Goal: Information Seeking & Learning: Learn about a topic

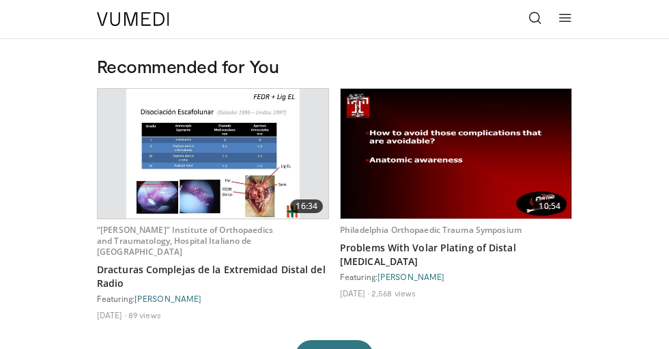
click at [539, 21] on icon at bounding box center [536, 18] width 14 height 14
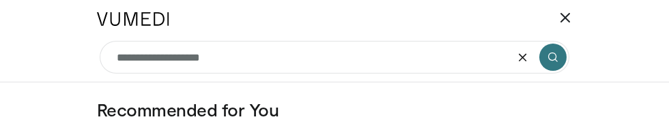
type input "**********"
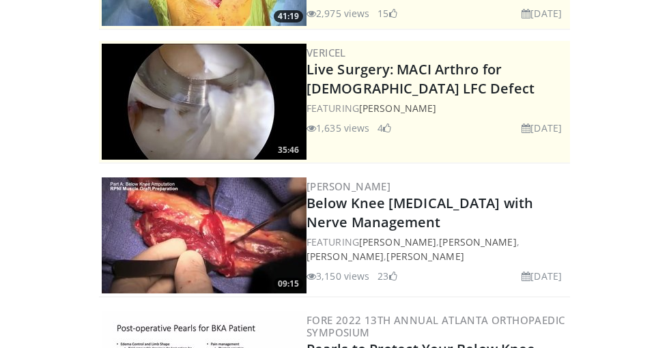
scroll to position [179, 0]
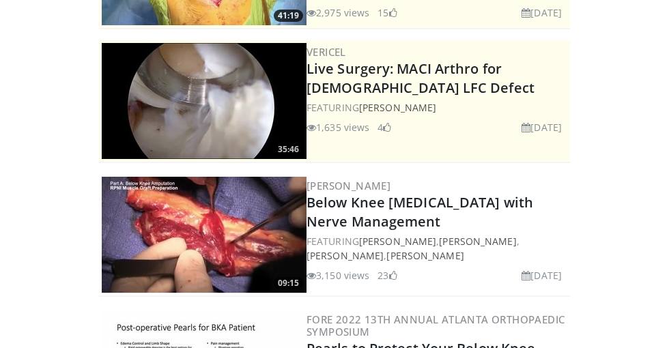
click at [220, 222] on img at bounding box center [204, 235] width 205 height 116
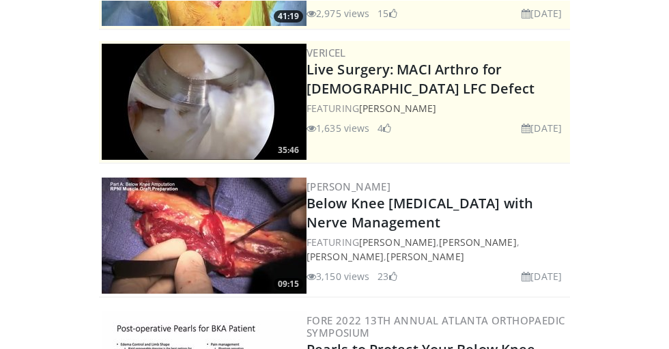
scroll to position [231, 0]
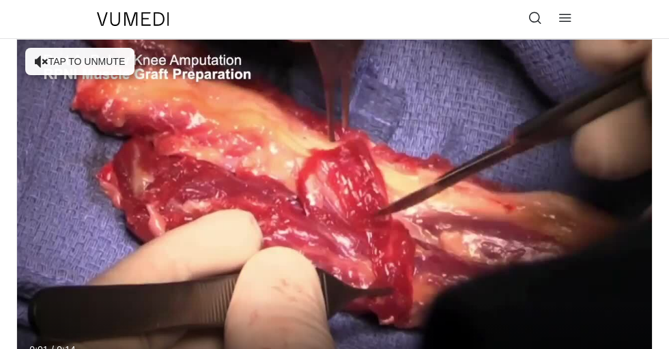
click at [74, 64] on div "10 seconds Tap to unmute" at bounding box center [334, 218] width 635 height 357
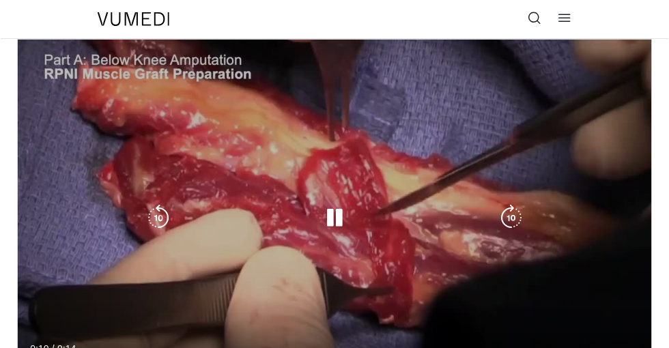
scroll to position [14, 0]
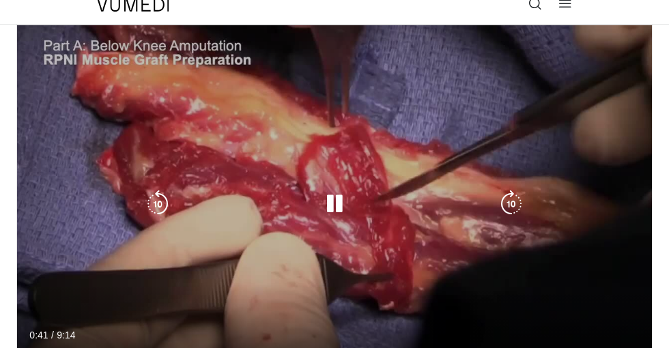
click at [318, 212] on div "Video Player" at bounding box center [334, 204] width 381 height 27
click at [335, 201] on icon "Video Player" at bounding box center [334, 204] width 27 height 27
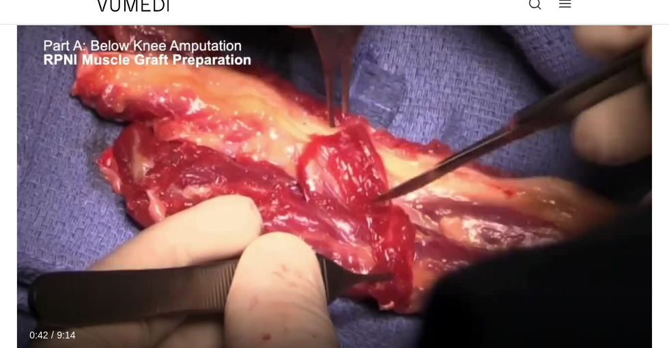
click at [328, 277] on div "10 seconds Tap to unmute" at bounding box center [334, 203] width 635 height 357
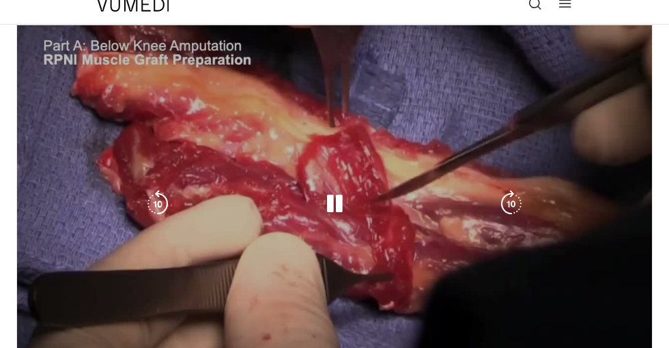
click at [346, 205] on icon "Video Player" at bounding box center [334, 204] width 27 height 27
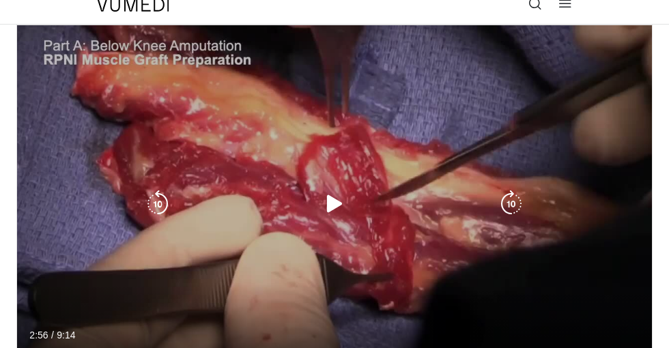
click at [152, 197] on icon "Video Player" at bounding box center [157, 204] width 27 height 27
click at [346, 213] on icon "Video Player" at bounding box center [334, 204] width 27 height 27
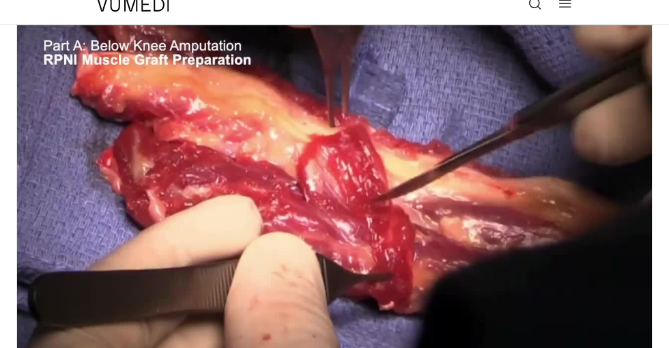
click at [376, 283] on div "10 seconds Tap to unmute" at bounding box center [334, 203] width 635 height 357
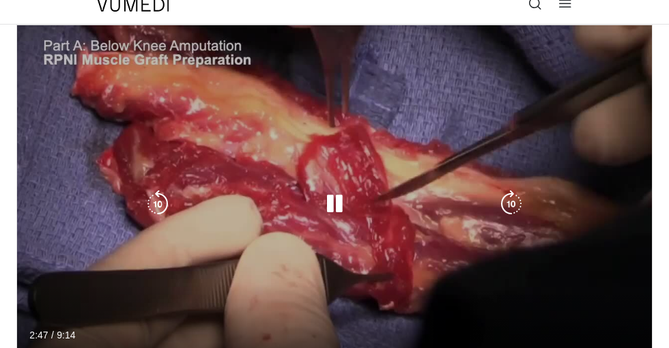
click at [328, 204] on icon "Video Player" at bounding box center [334, 204] width 27 height 27
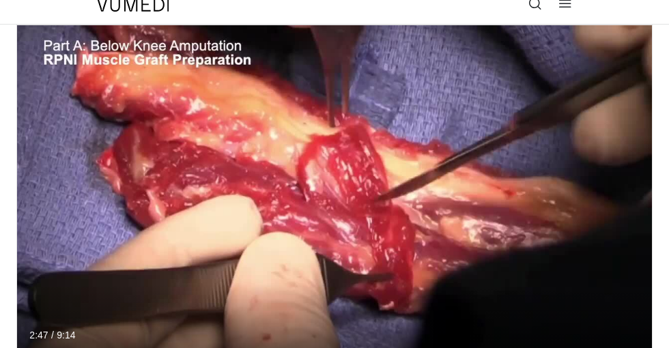
click at [363, 268] on div "10 seconds Tap to unmute" at bounding box center [334, 203] width 635 height 357
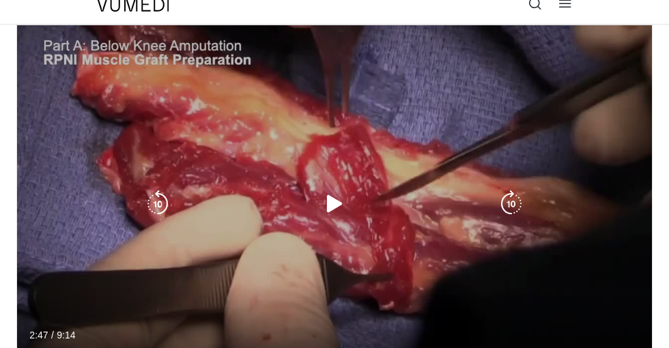
click at [350, 232] on div "10 seconds Tap to unmute" at bounding box center [334, 203] width 635 height 357
click at [343, 201] on icon "Video Player" at bounding box center [334, 204] width 27 height 27
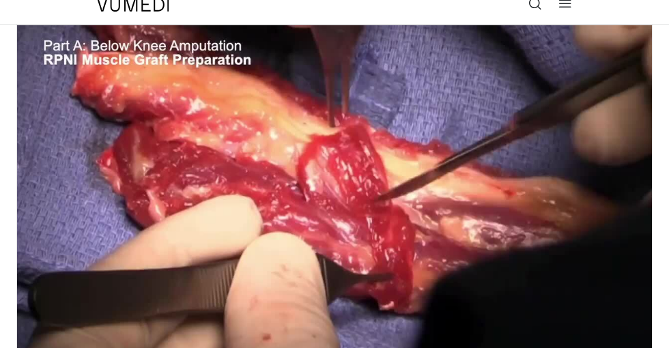
click at [339, 212] on icon "Video Player" at bounding box center [334, 204] width 27 height 27
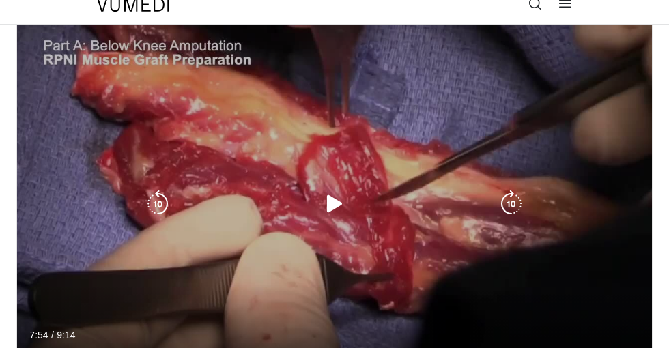
click at [330, 196] on icon "Video Player" at bounding box center [334, 204] width 27 height 27
click at [335, 201] on icon "Video Player" at bounding box center [334, 204] width 27 height 27
click at [307, 234] on div "10 seconds Tap to unmute" at bounding box center [334, 203] width 635 height 357
click at [335, 195] on icon "Video Player" at bounding box center [334, 204] width 27 height 27
click at [346, 214] on icon "Video Player" at bounding box center [334, 204] width 27 height 27
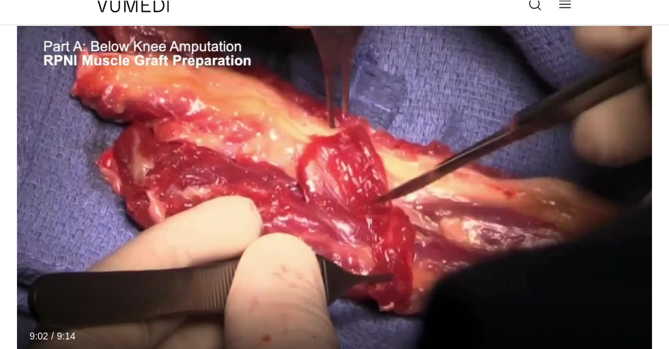
scroll to position [67, 0]
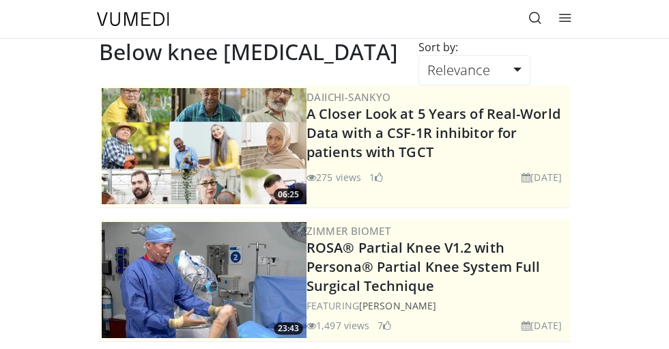
scroll to position [231, 0]
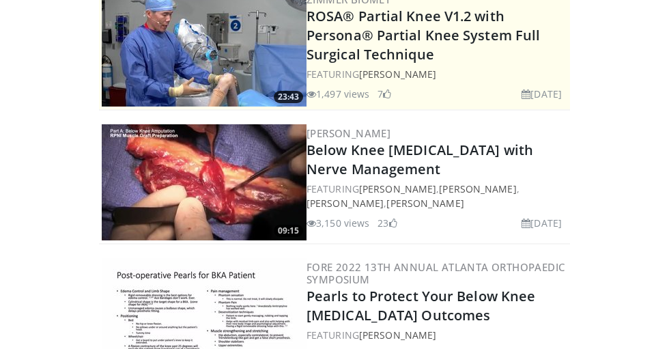
click at [216, 182] on img at bounding box center [204, 182] width 205 height 116
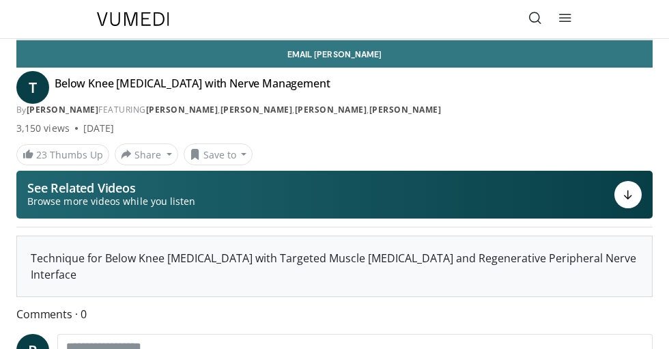
click at [312, 201] on button "See Related Videos Browse more videos while you listen" at bounding box center [334, 195] width 636 height 48
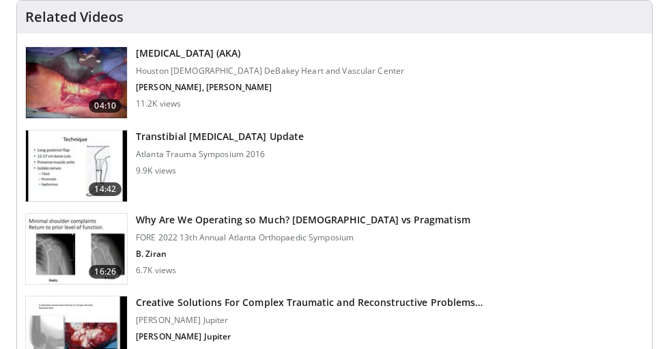
click at [79, 175] on img at bounding box center [76, 165] width 101 height 71
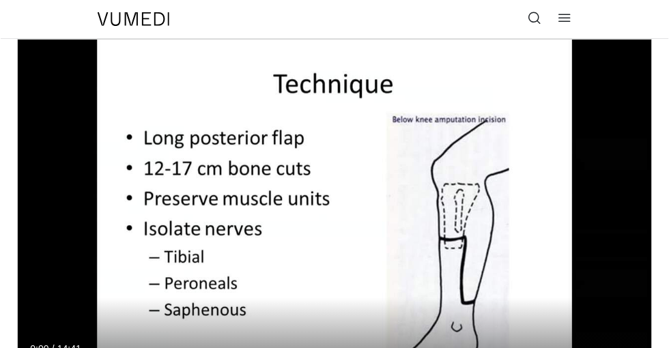
scroll to position [62, 0]
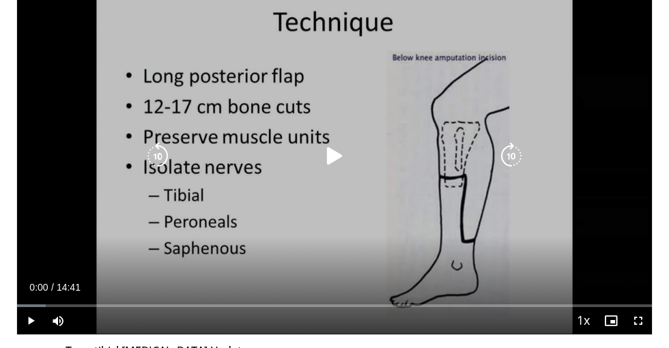
click at [335, 157] on icon "Video Player" at bounding box center [334, 156] width 27 height 27
click at [508, 278] on div "10 seconds Tap to unmute" at bounding box center [334, 155] width 635 height 357
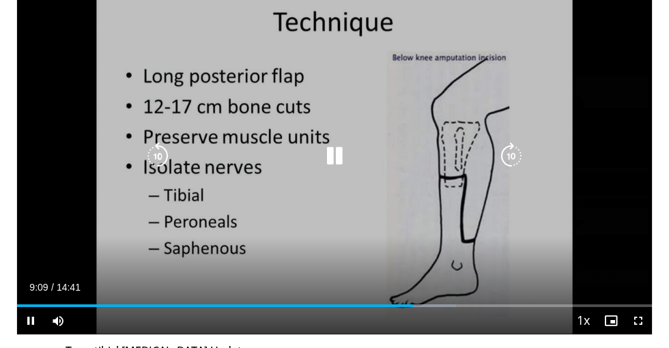
click at [362, 231] on div "10 seconds Tap to unmute" at bounding box center [334, 155] width 635 height 357
click at [167, 165] on icon "Video Player" at bounding box center [157, 156] width 27 height 27
click at [343, 167] on icon "Video Player" at bounding box center [334, 156] width 27 height 27
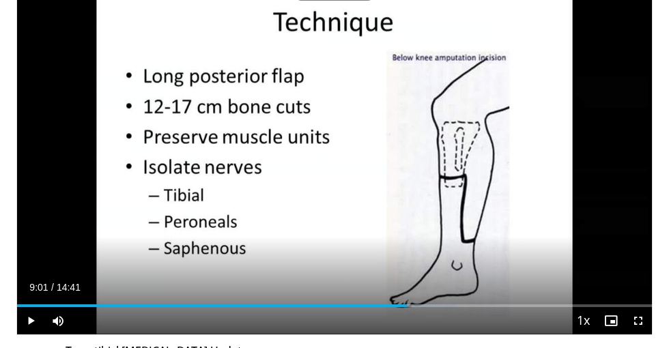
click at [454, 114] on div "10 seconds Tap to unmute" at bounding box center [334, 155] width 635 height 357
click at [360, 202] on div "10 seconds Tap to unmute" at bounding box center [334, 155] width 635 height 357
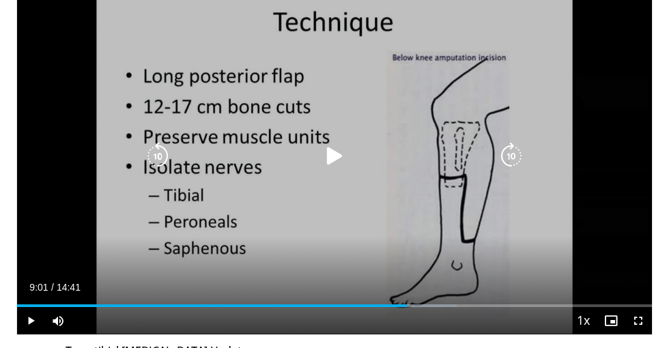
click at [337, 154] on icon "Video Player" at bounding box center [334, 156] width 27 height 27
click at [378, 149] on div "Video Player" at bounding box center [334, 156] width 381 height 27
click at [165, 163] on icon "Video Player" at bounding box center [157, 156] width 27 height 27
click at [338, 165] on icon "Video Player" at bounding box center [334, 156] width 27 height 27
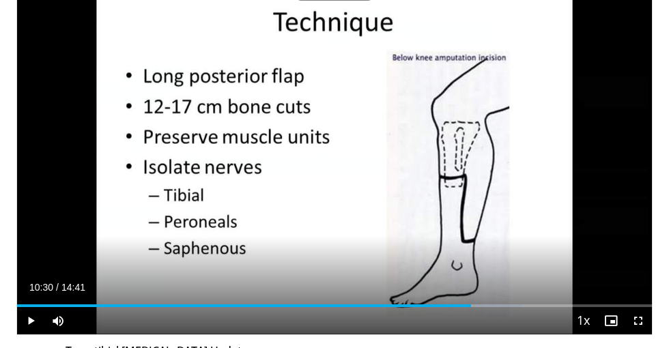
click at [354, 234] on div "10 seconds Tap to unmute" at bounding box center [334, 155] width 635 height 357
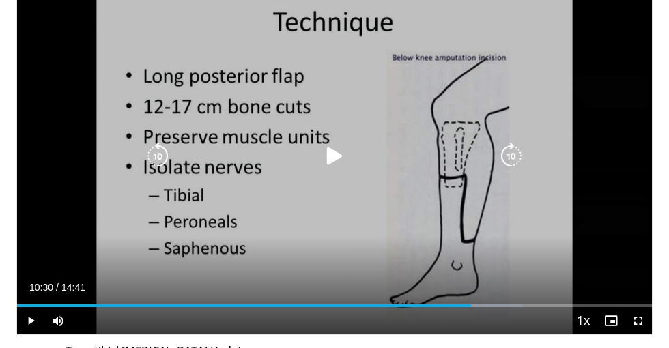
click at [365, 141] on div "10 seconds Tap to unmute" at bounding box center [334, 155] width 635 height 357
click at [334, 167] on icon "Video Player" at bounding box center [334, 156] width 27 height 27
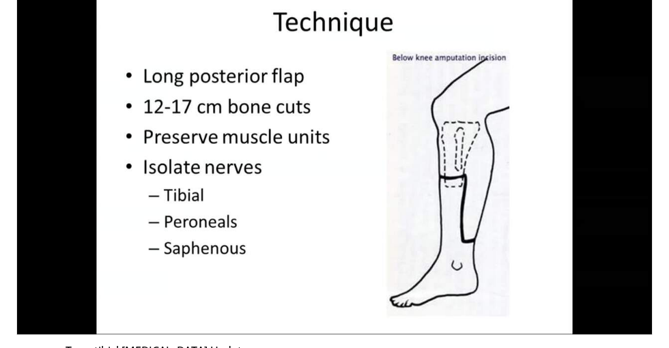
click at [404, 253] on div "10 seconds Tap to unmute" at bounding box center [334, 155] width 635 height 357
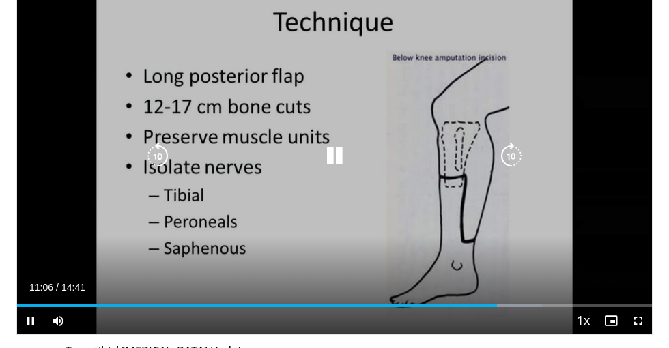
click at [332, 185] on div "10 seconds Tap to unmute" at bounding box center [334, 155] width 635 height 357
click at [334, 163] on icon "Video Player" at bounding box center [334, 156] width 27 height 27
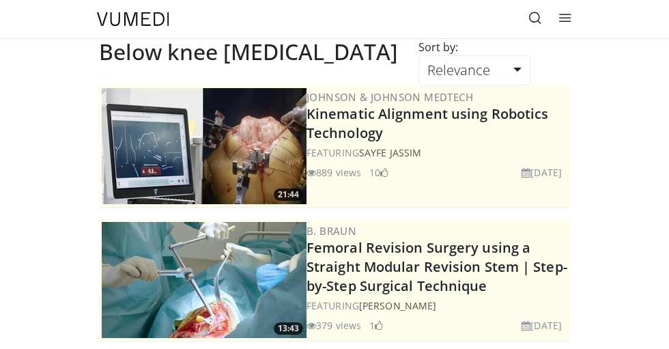
scroll to position [290, 0]
